Goal: Task Accomplishment & Management: Complete application form

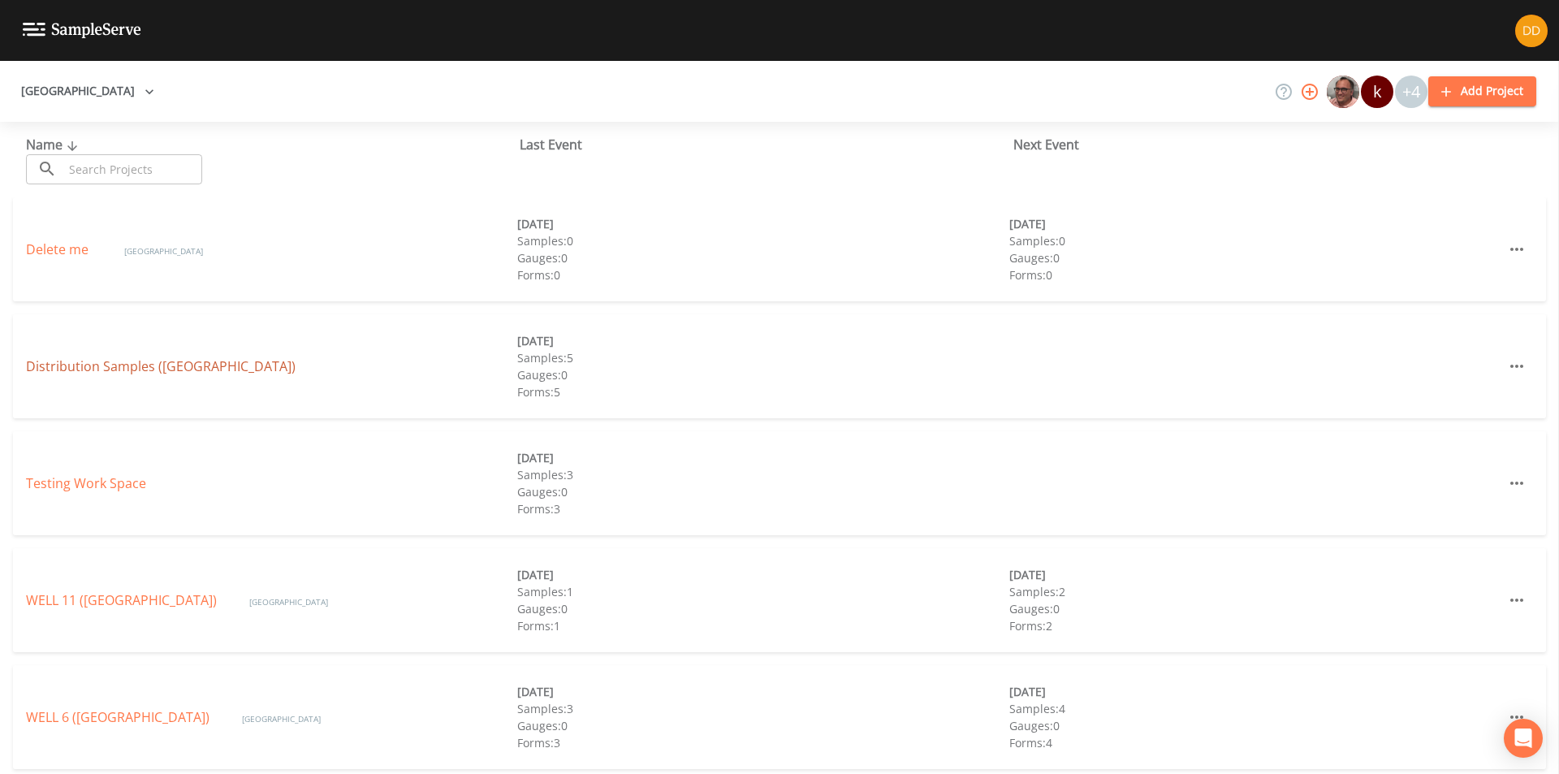
click at [160, 365] on link "Distribution Samples ([GEOGRAPHIC_DATA])" at bounding box center [161, 366] width 270 height 18
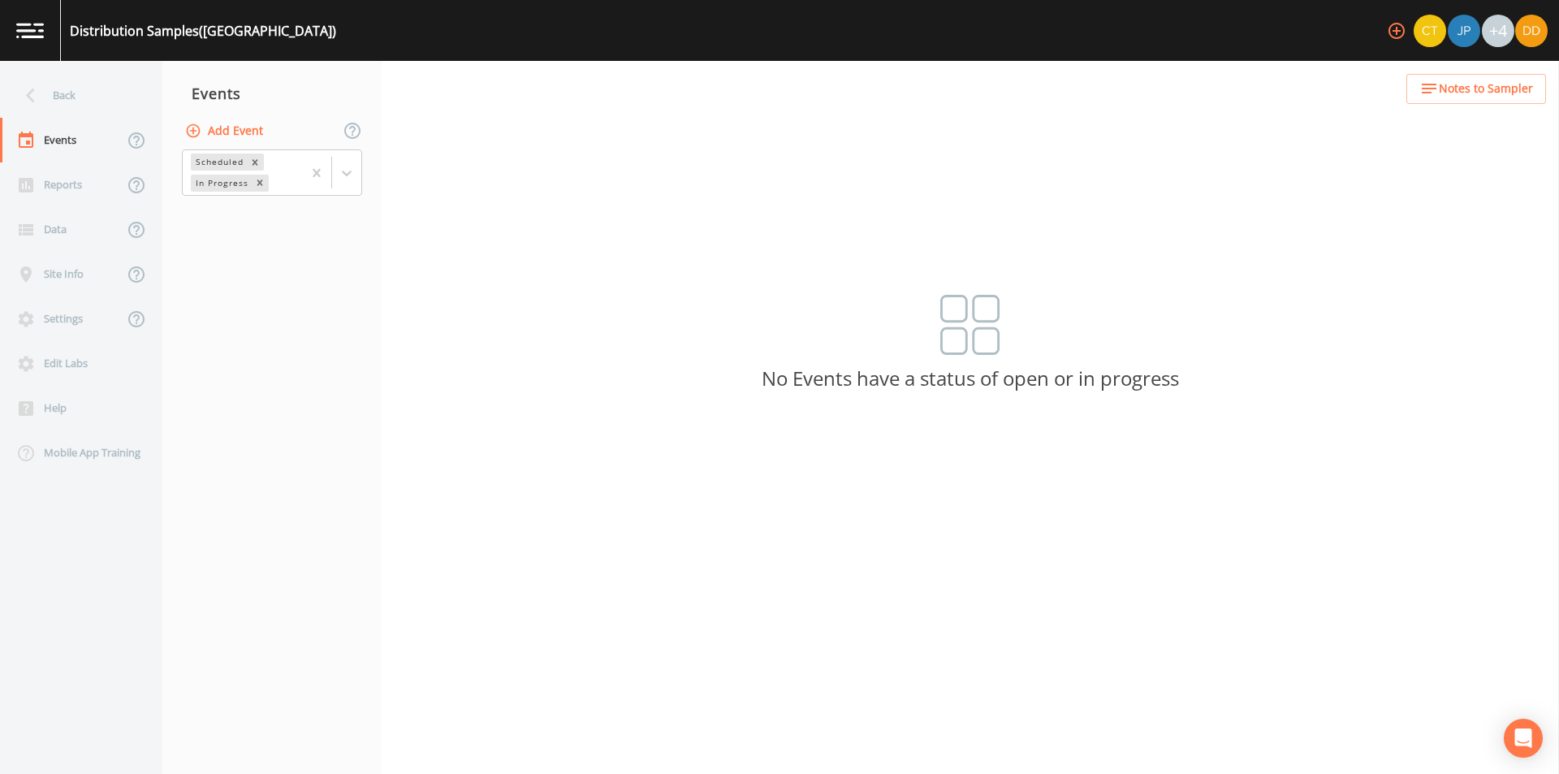
click at [218, 124] on button "Add Event" at bounding box center [226, 131] width 88 height 30
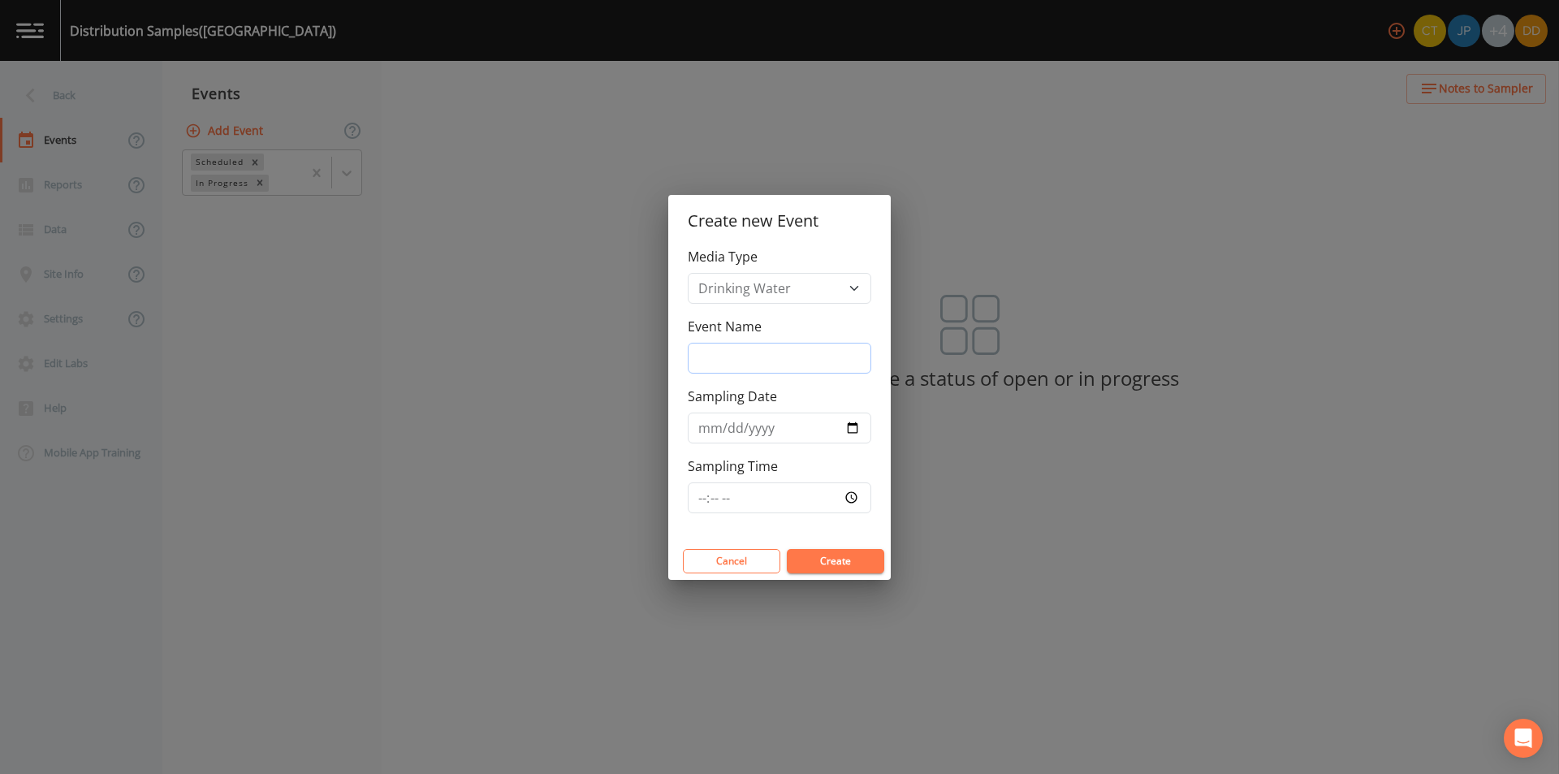
click at [814, 348] on input "Event Name" at bounding box center [780, 358] width 184 height 31
click at [419, 312] on div "Create new Event Media Type Drinking Water Event Name Sampling Date Sampling Ti…" at bounding box center [779, 387] width 1559 height 774
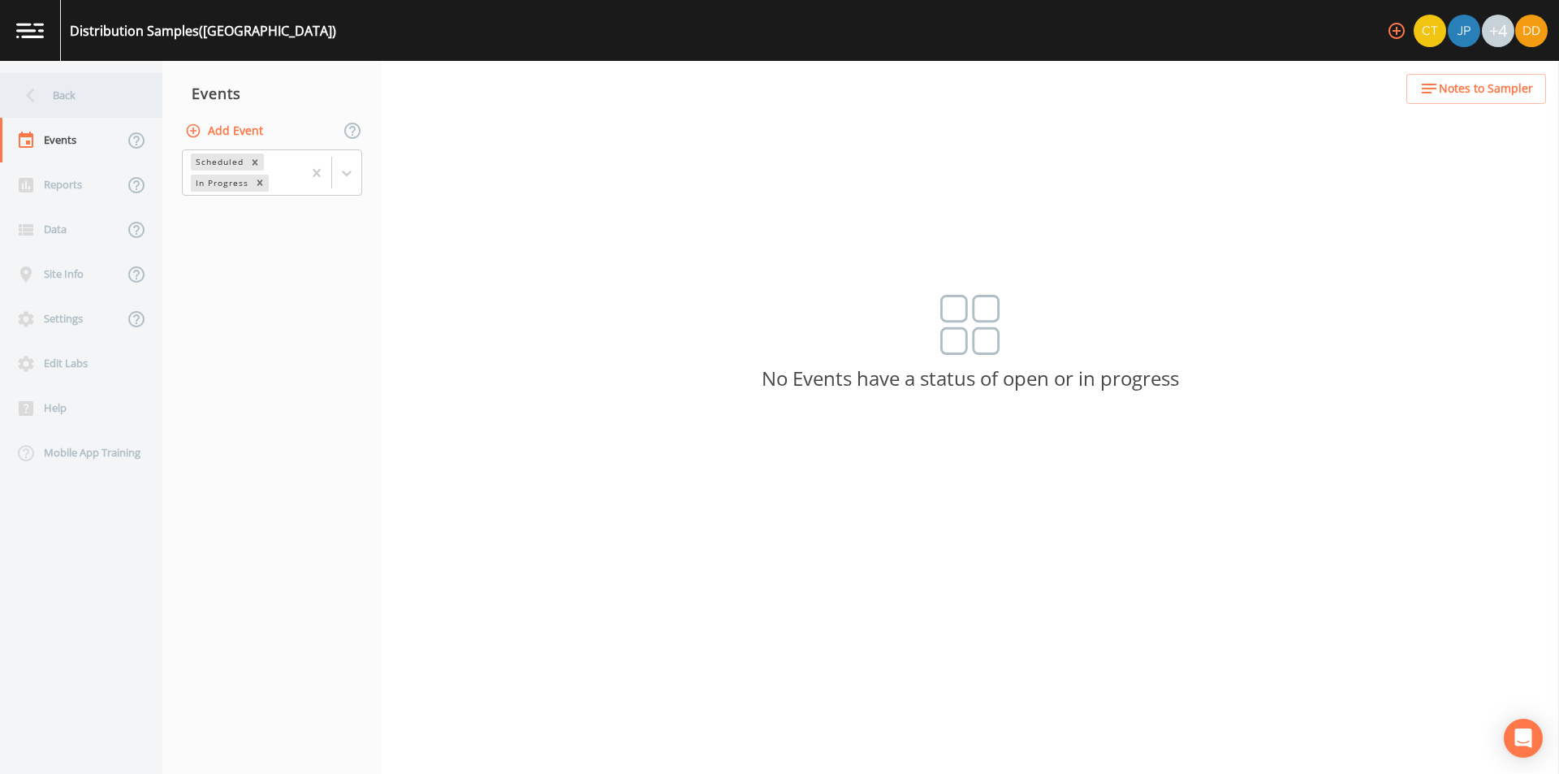
click at [89, 95] on div "Back" at bounding box center [73, 95] width 146 height 45
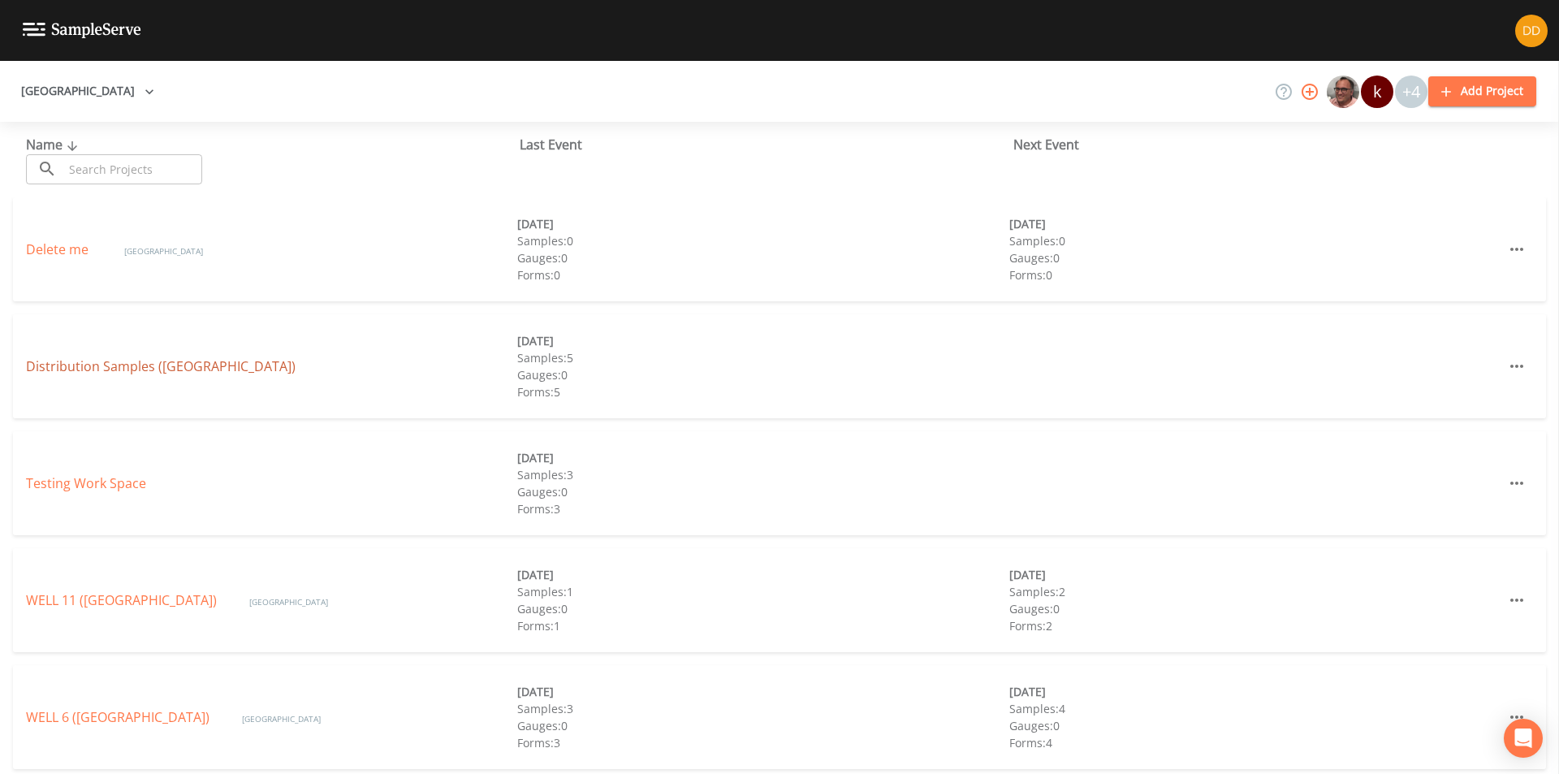
click at [93, 368] on link "Distribution Samples ([GEOGRAPHIC_DATA])" at bounding box center [161, 366] width 270 height 18
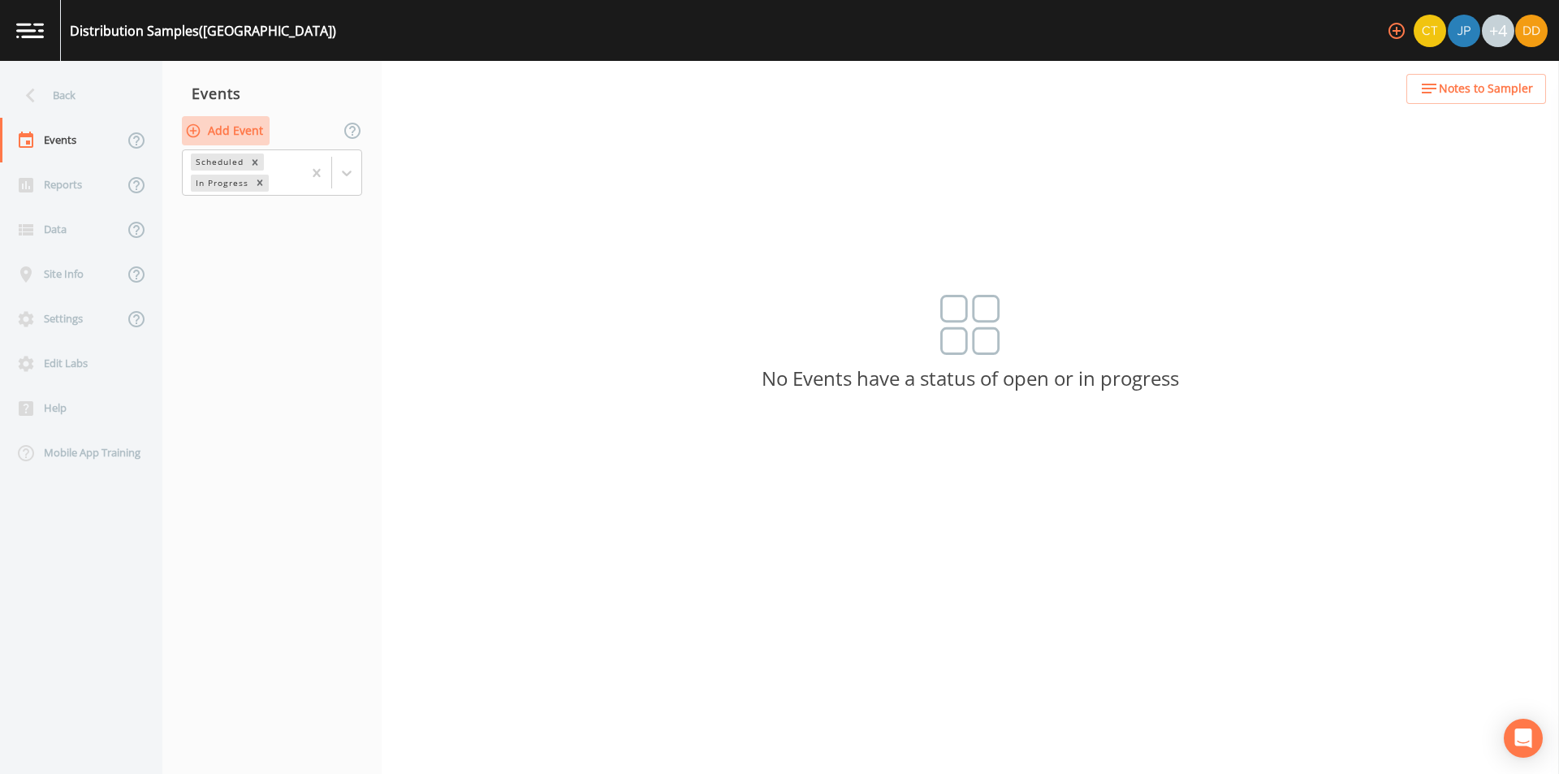
click at [231, 136] on button "Add Event" at bounding box center [226, 131] width 88 height 30
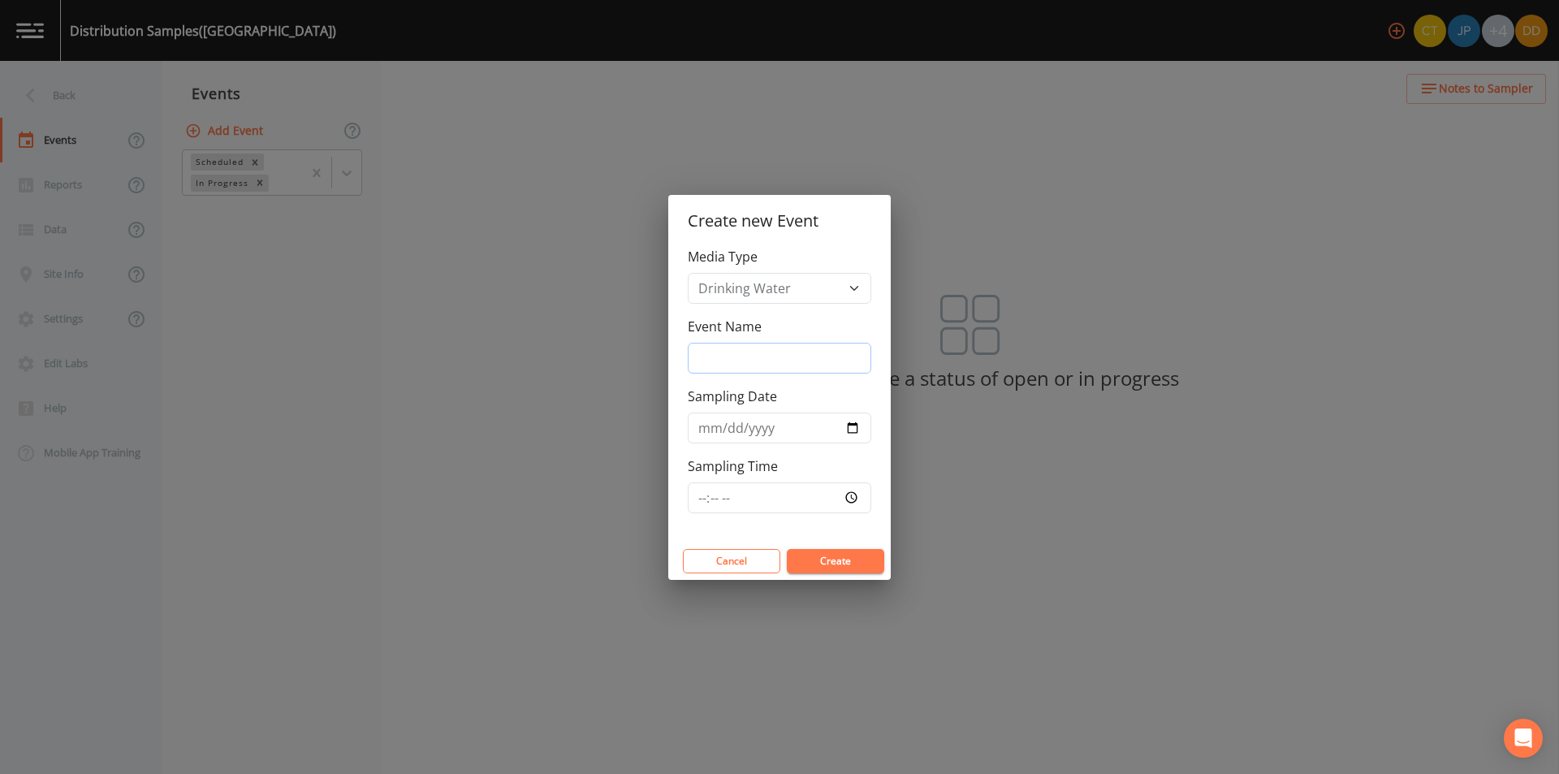
click at [771, 354] on input "Event Name" at bounding box center [780, 358] width 184 height 31
type input "weekly"
click at [853, 429] on input "Sampling Date" at bounding box center [780, 428] width 184 height 31
type input "[DATE]"
click at [822, 493] on input "Sampling Time" at bounding box center [780, 497] width 184 height 31
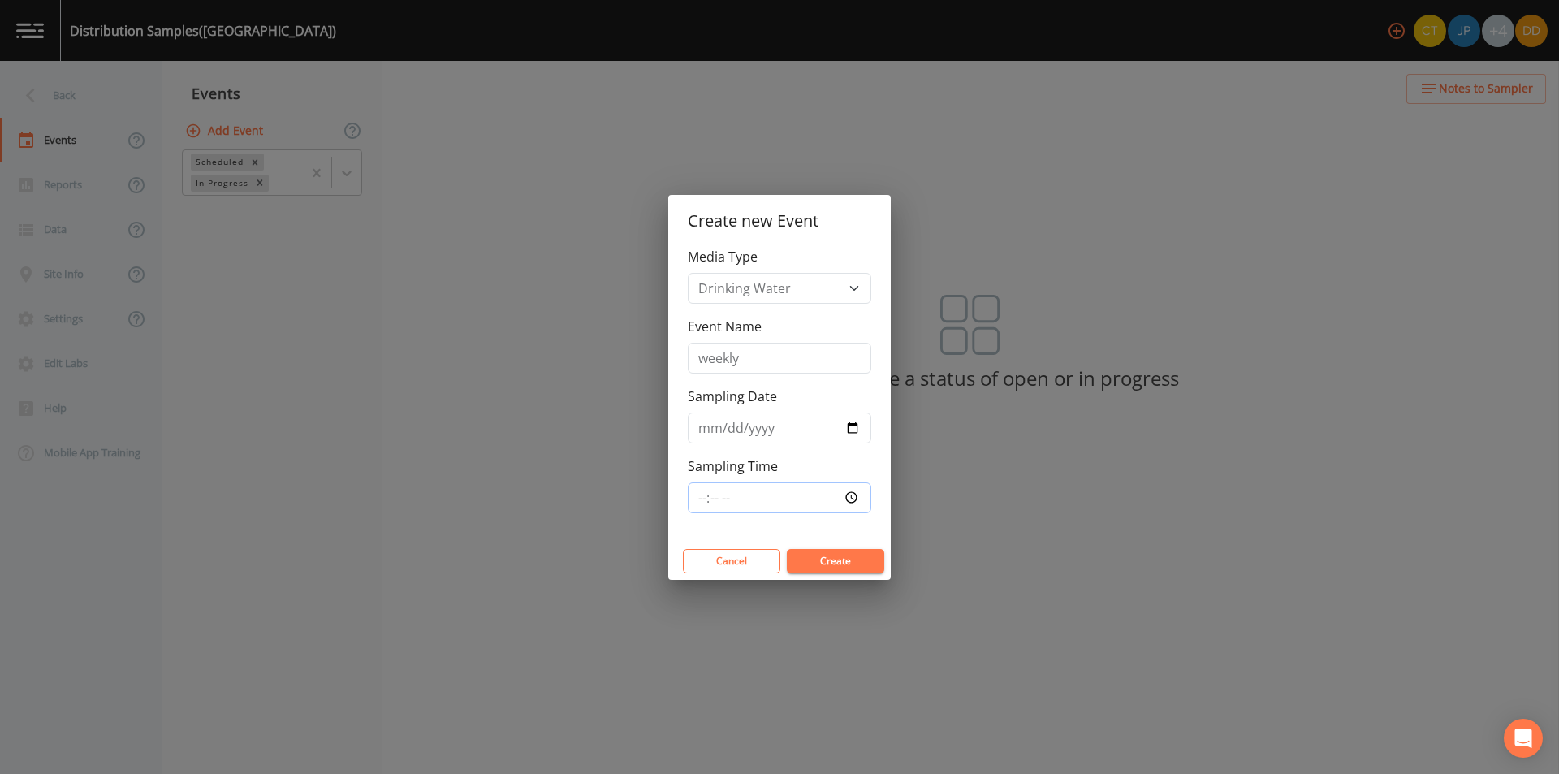
type input "07:30"
drag, startPoint x: 831, startPoint y: 547, endPoint x: 837, endPoint y: 554, distance: 9.2
click at [832, 548] on div "Cancel Create" at bounding box center [779, 560] width 222 height 37
click at [839, 555] on button "Create" at bounding box center [835, 561] width 97 height 24
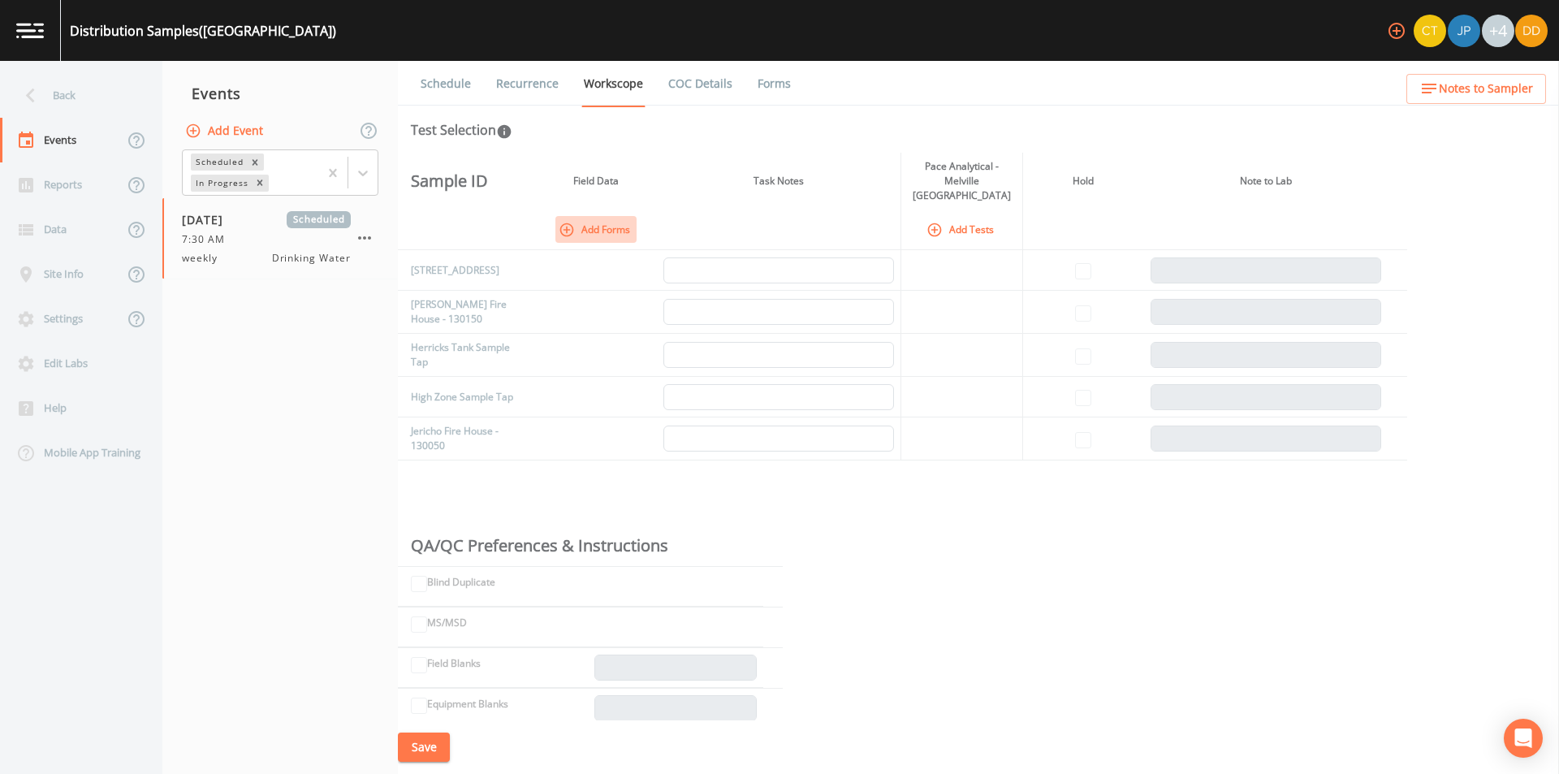
click at [608, 216] on button "Add Forms" at bounding box center [595, 229] width 81 height 27
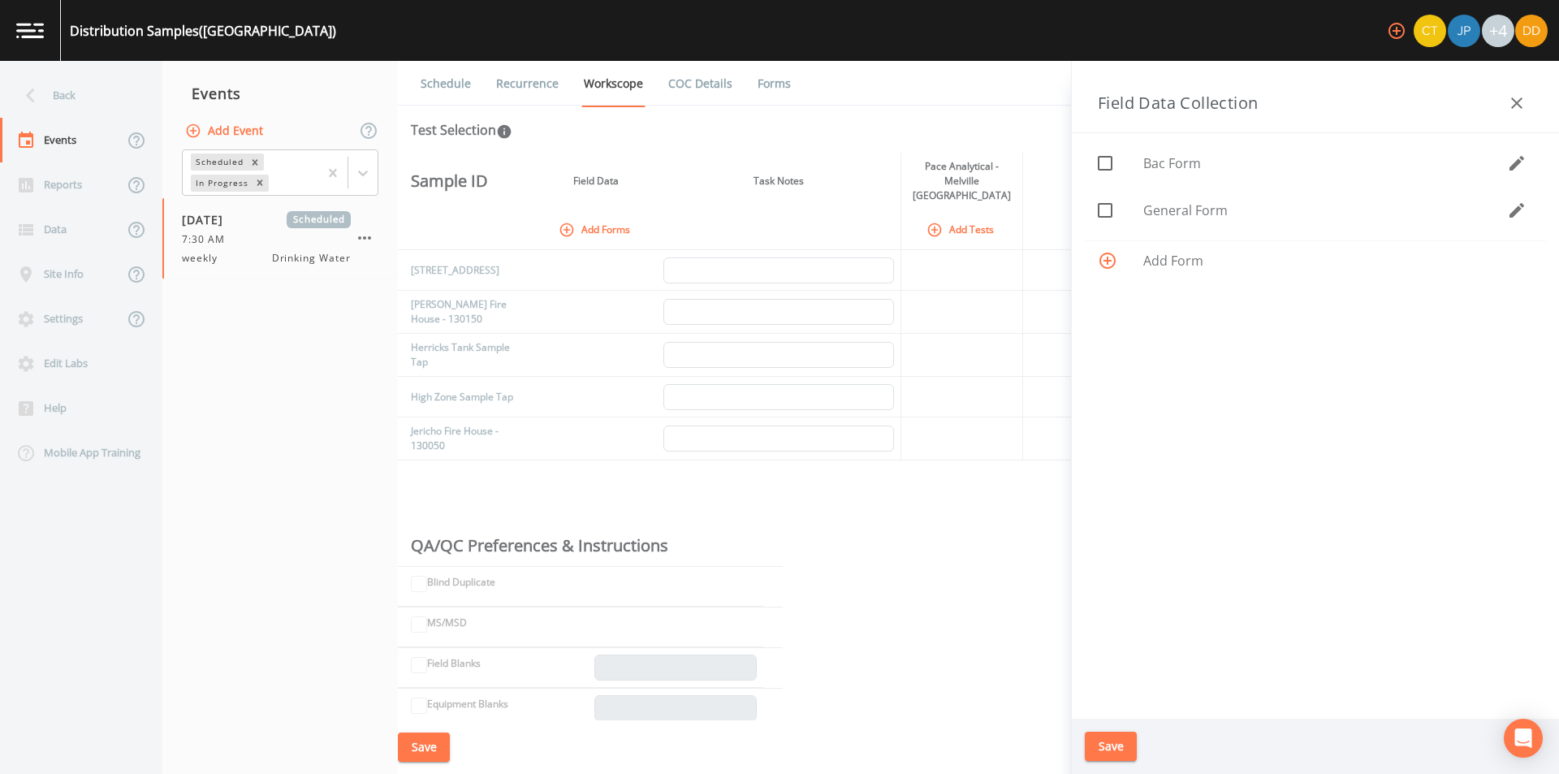
click at [1168, 221] on div "General Form" at bounding box center [1315, 210] width 461 height 47
checkbox input "true"
click at [1123, 745] on button "Save" at bounding box center [1111, 747] width 52 height 30
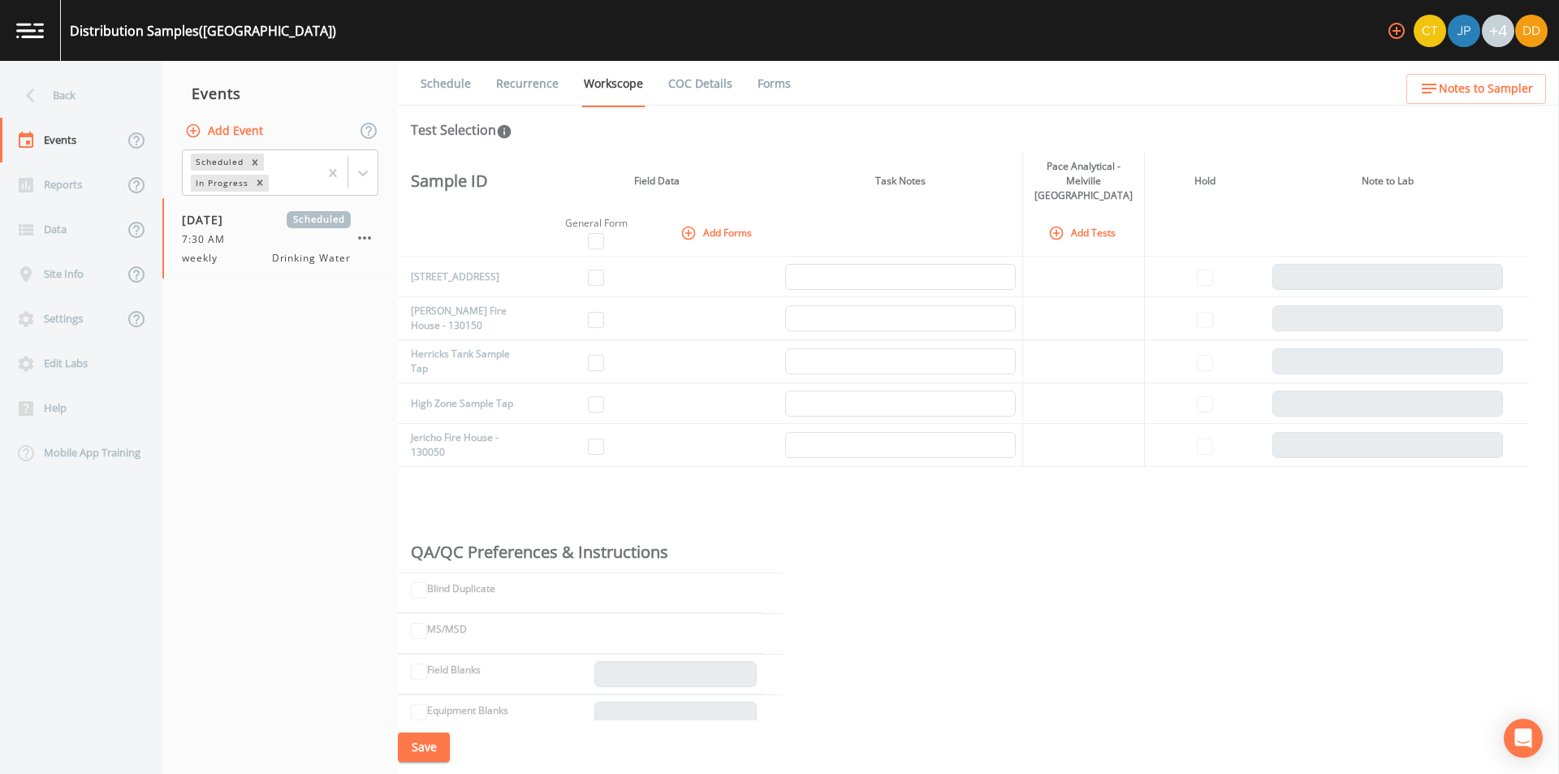
click at [1074, 222] on button "Add Tests" at bounding box center [1083, 232] width 77 height 27
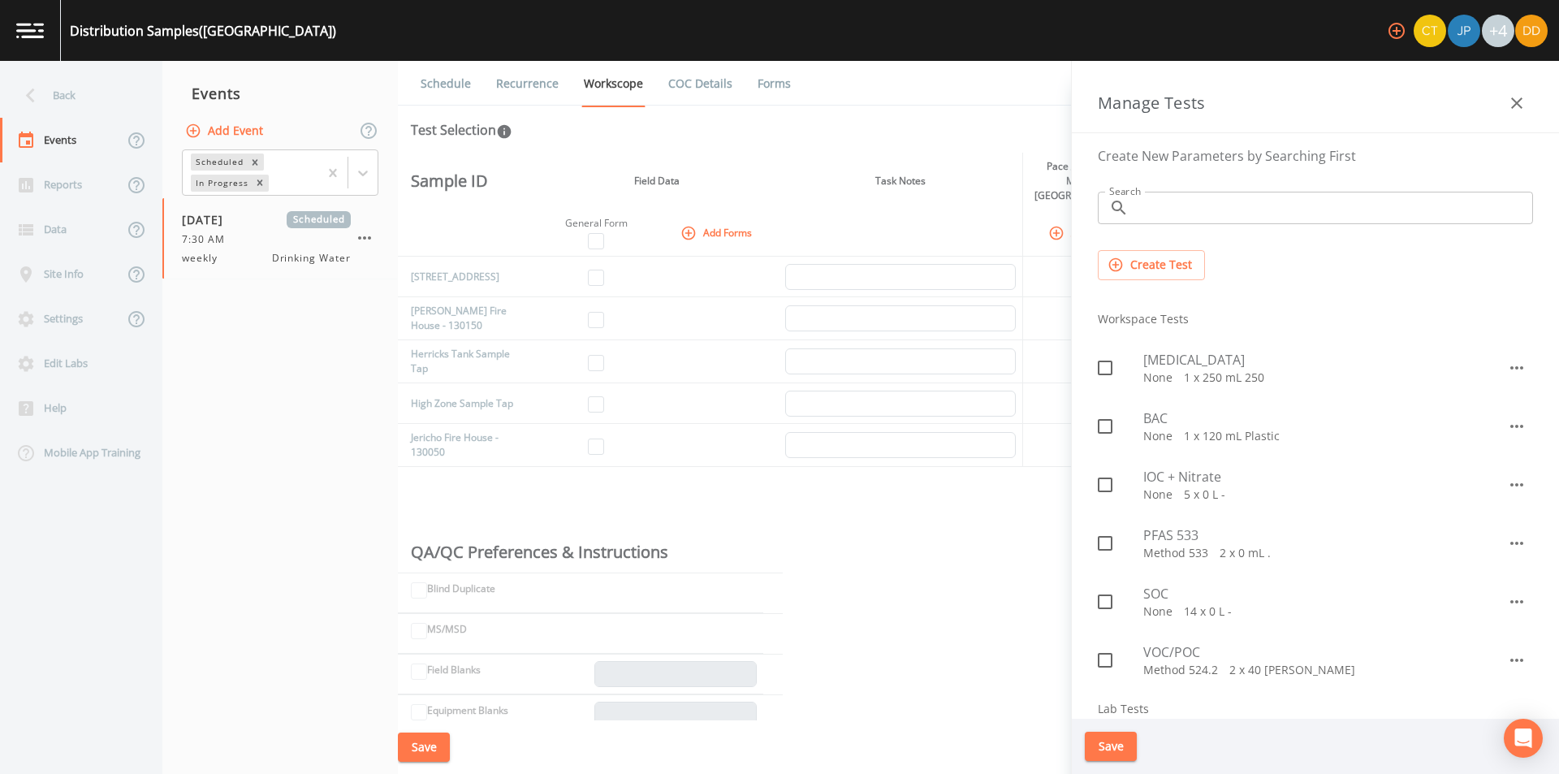
click at [1108, 425] on icon at bounding box center [1104, 426] width 19 height 19
checkbox input "true"
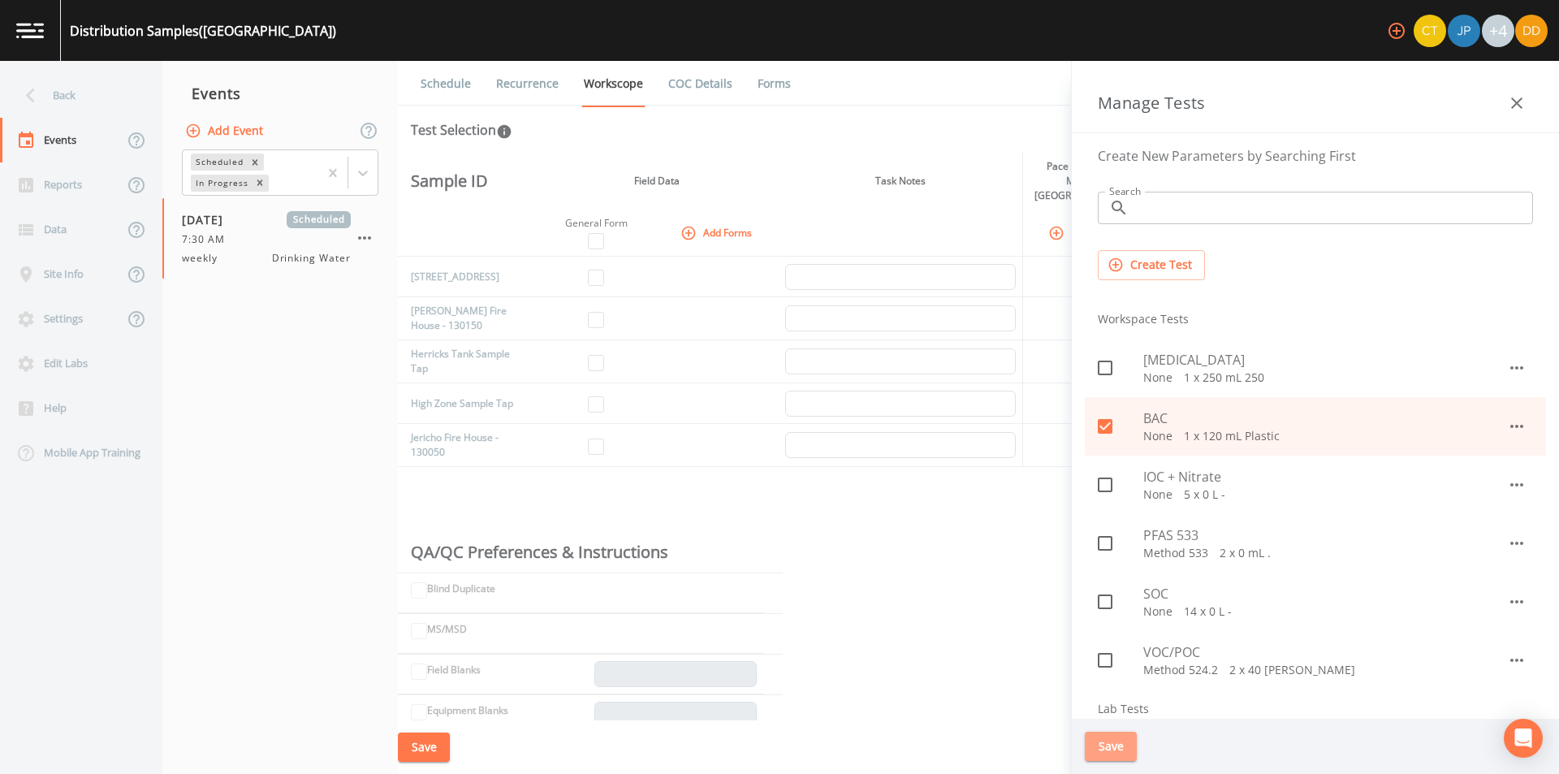
click at [1113, 751] on button "Save" at bounding box center [1111, 747] width 52 height 30
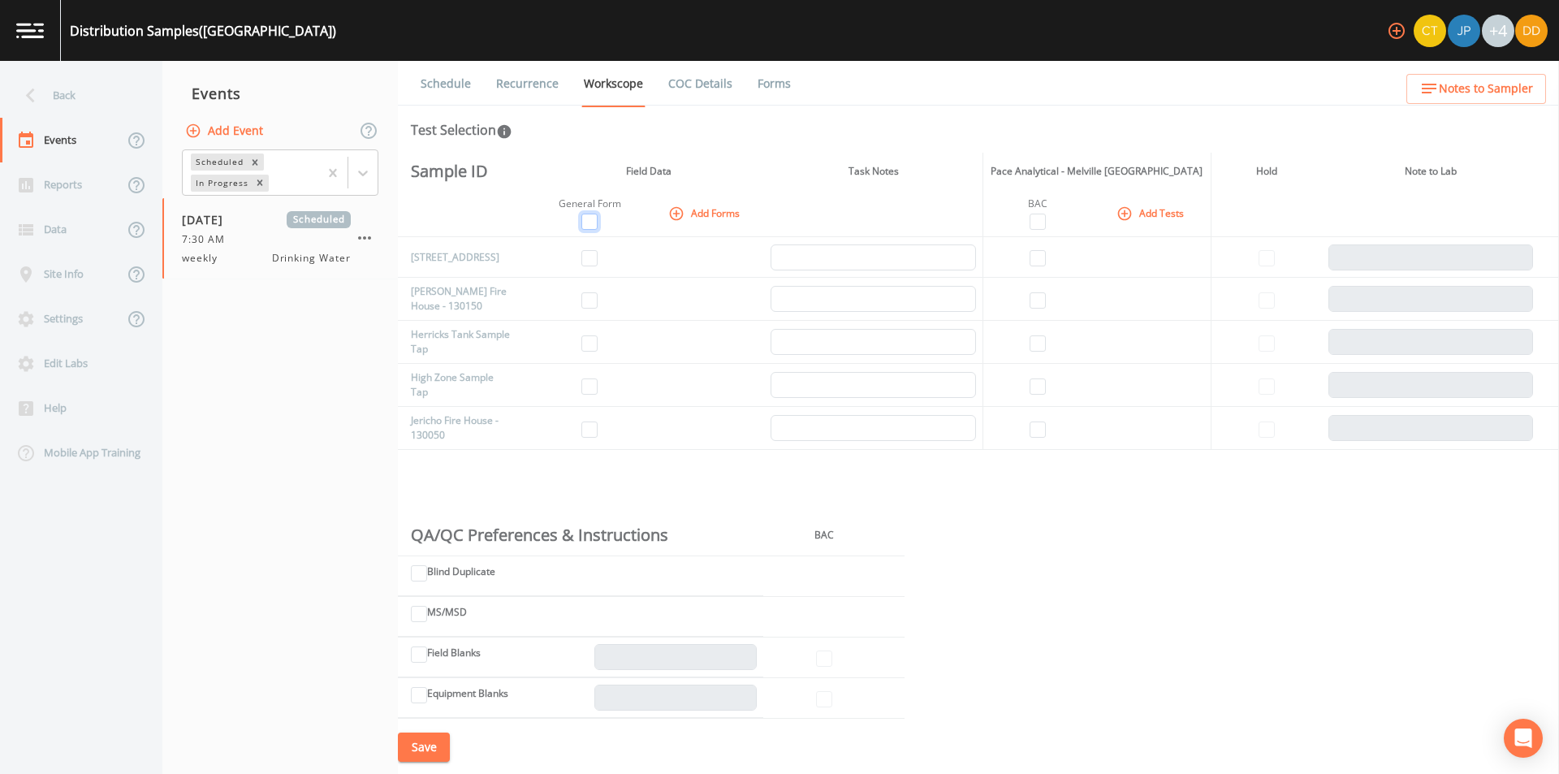
click at [588, 225] on input "checkbox" at bounding box center [589, 222] width 16 height 16
checkbox input "true"
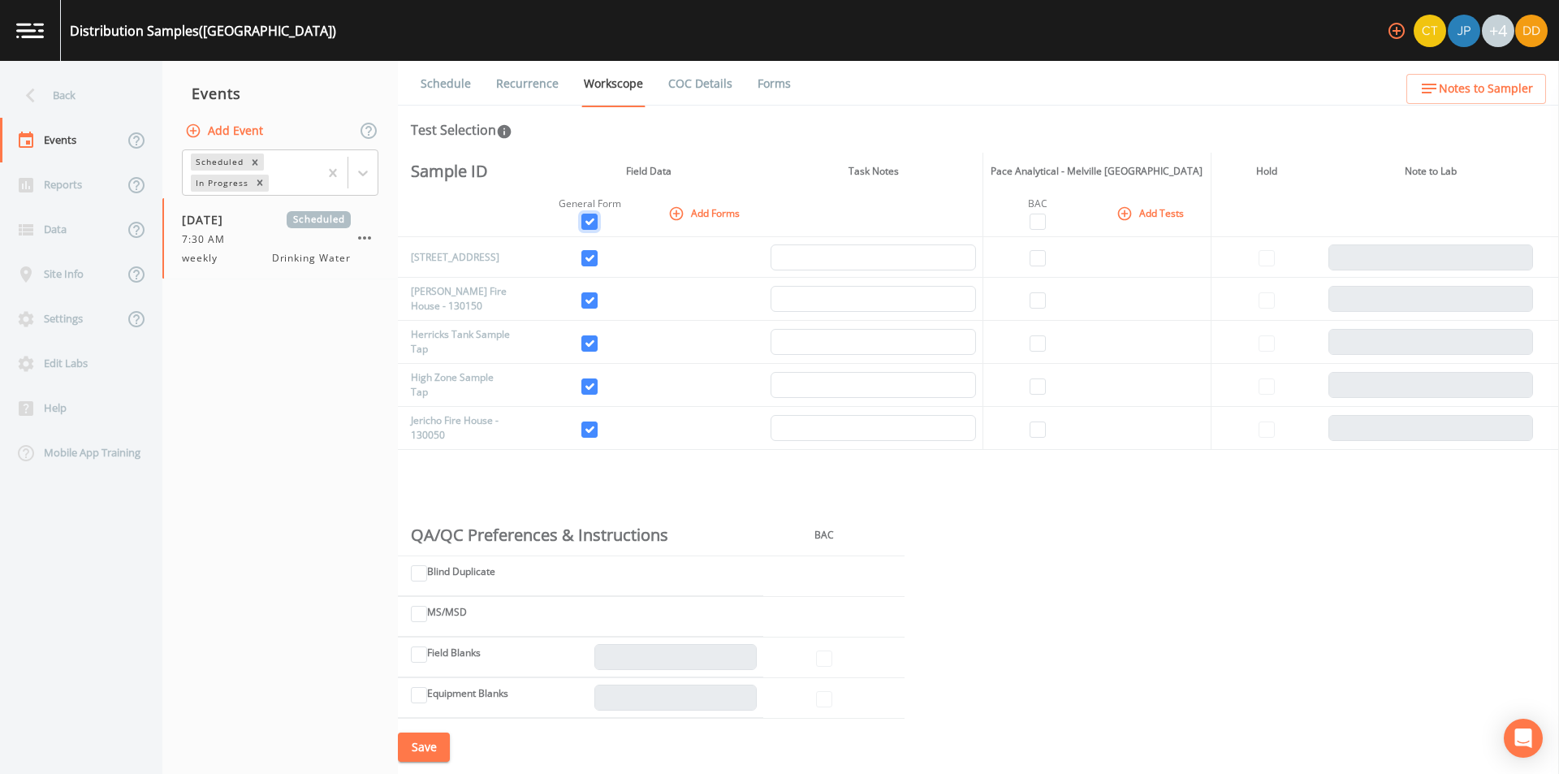
checkbox input "true"
click at [1031, 214] on input "checkbox" at bounding box center [1038, 222] width 16 height 16
checkbox input "true"
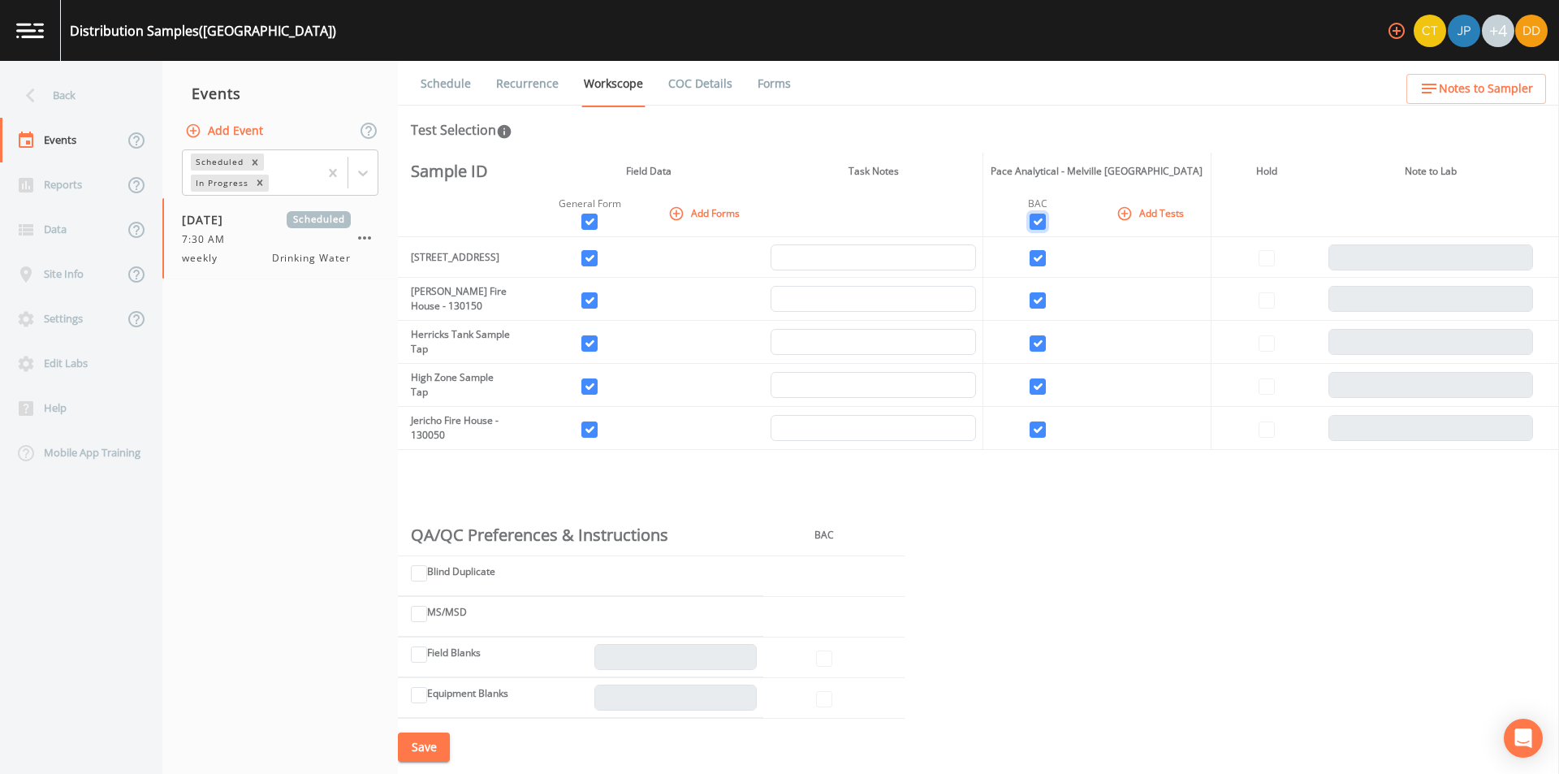
checkbox input "true"
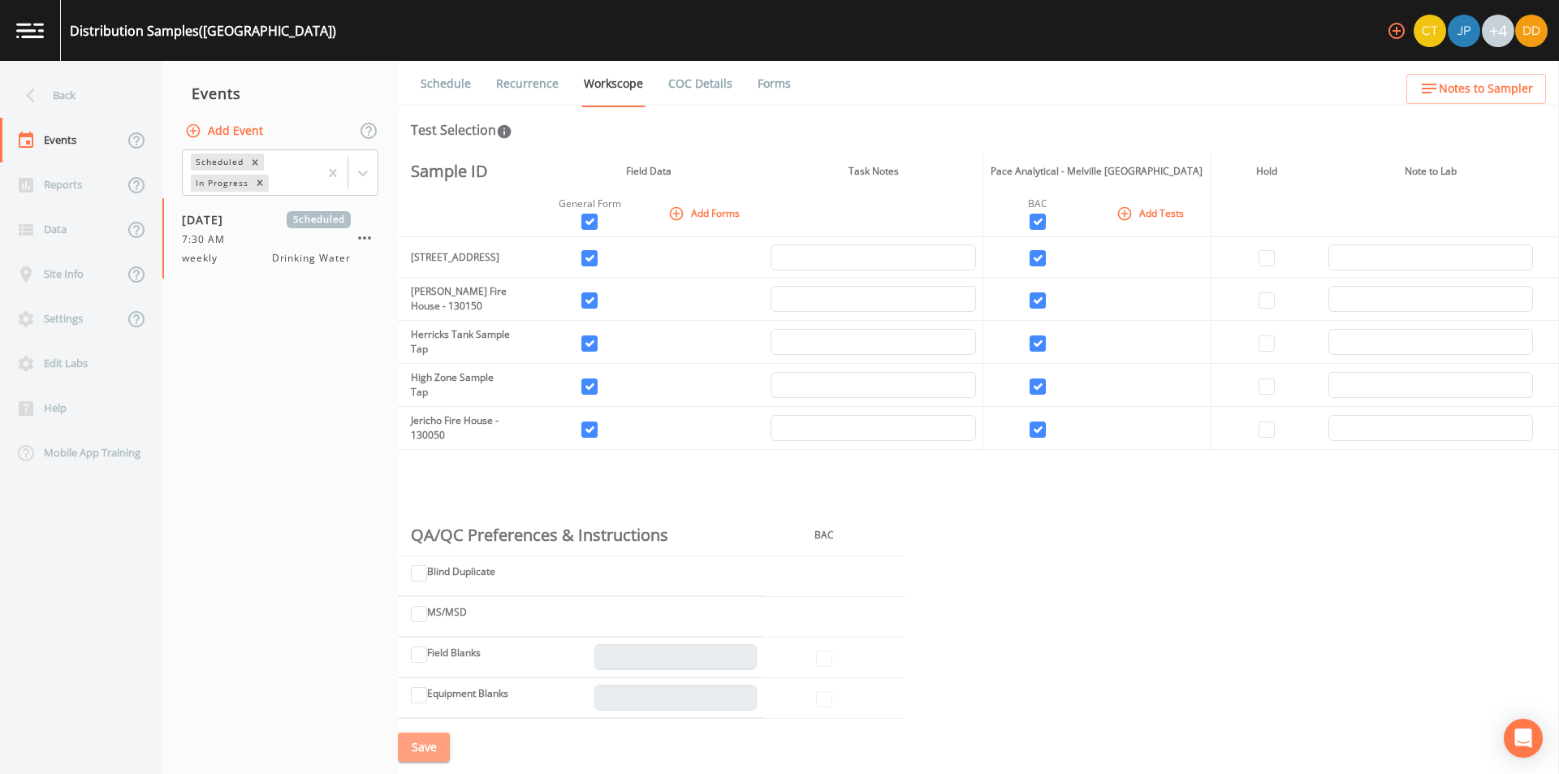
click at [441, 745] on button "Save" at bounding box center [424, 747] width 52 height 30
